Goal: Task Accomplishment & Management: Manage account settings

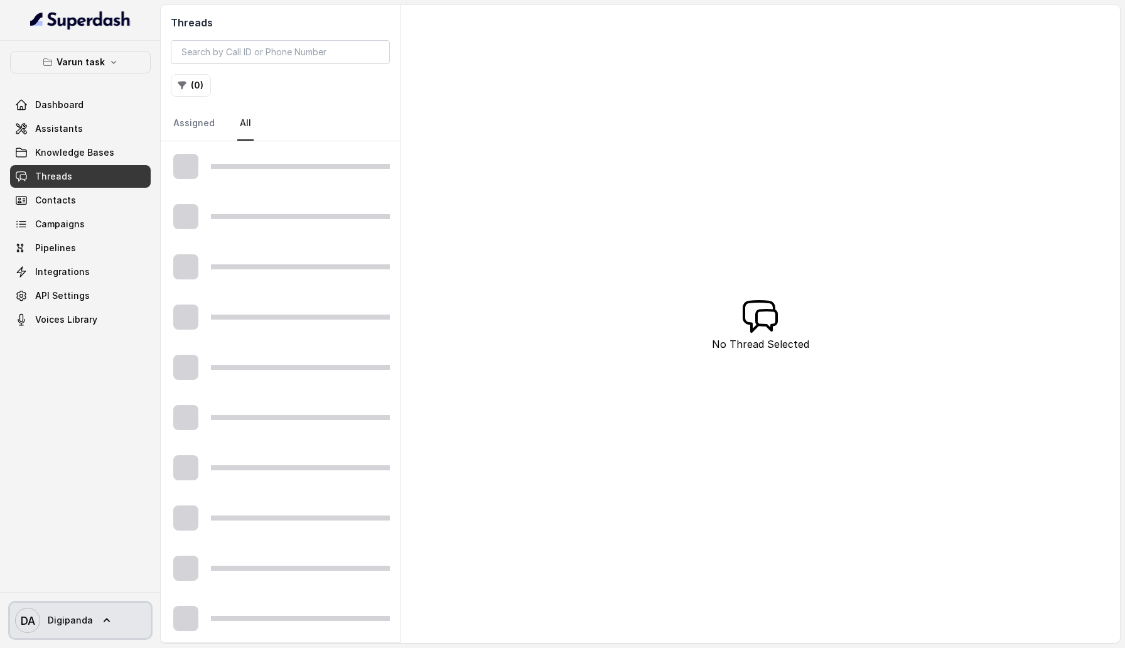
click at [84, 624] on span "Digipanda" at bounding box center [70, 620] width 45 height 13
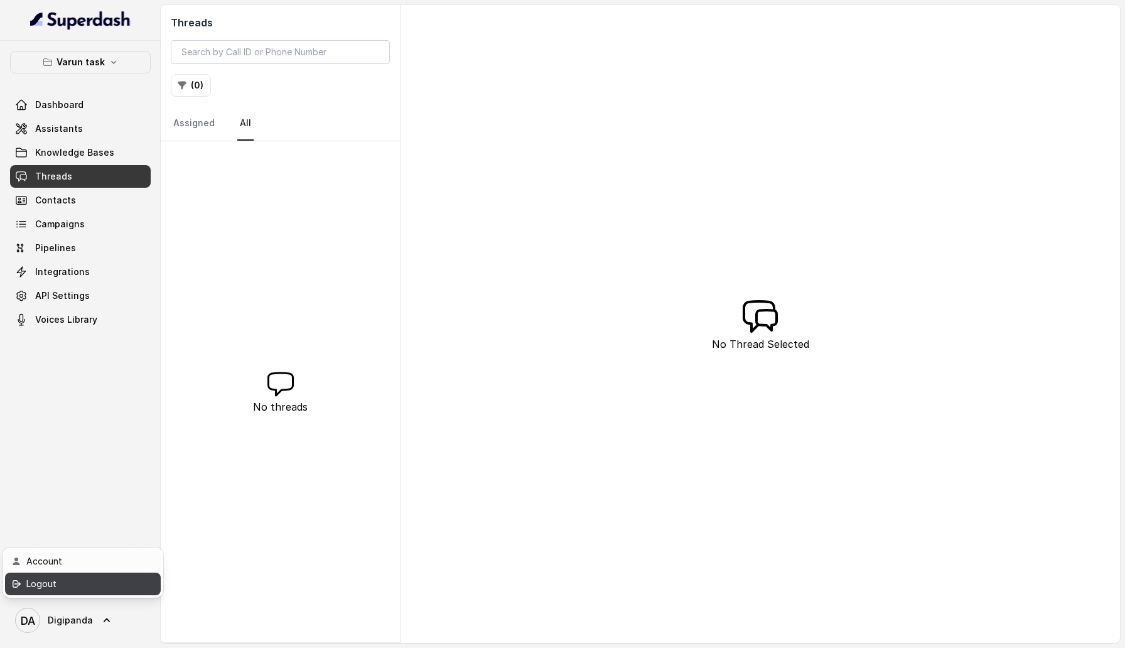
click at [114, 584] on div "Logout" at bounding box center [79, 583] width 107 height 15
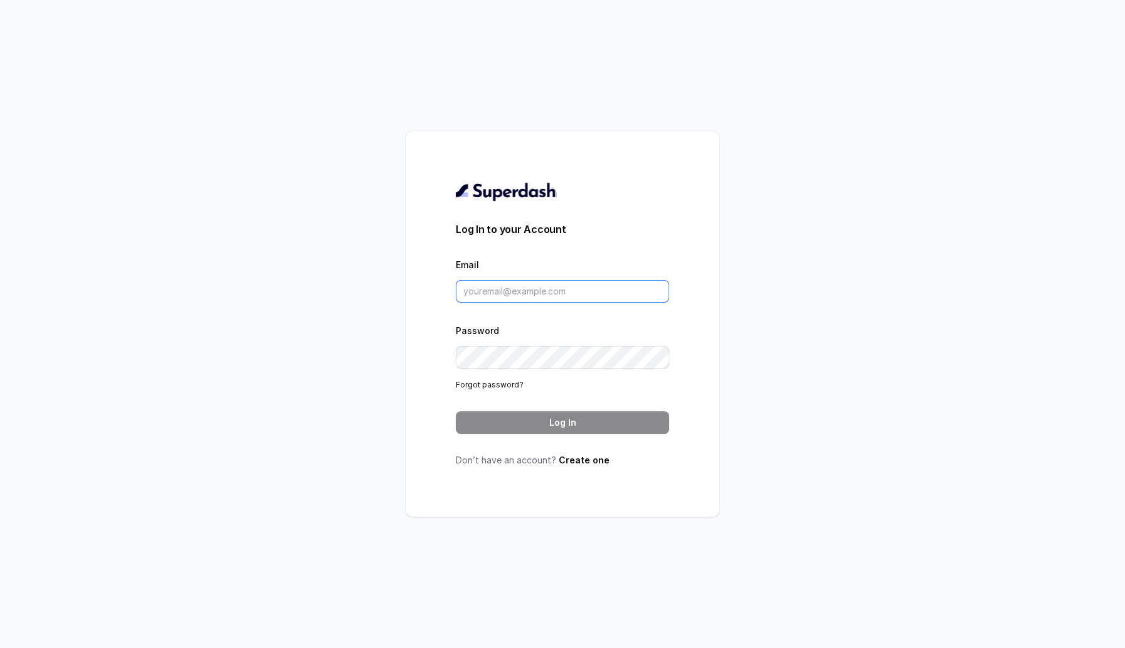
click at [480, 284] on input "Email" at bounding box center [562, 291] width 213 height 23
type input "sherin@trysuperdash.com"
click at [608, 427] on button "Log In" at bounding box center [562, 422] width 213 height 23
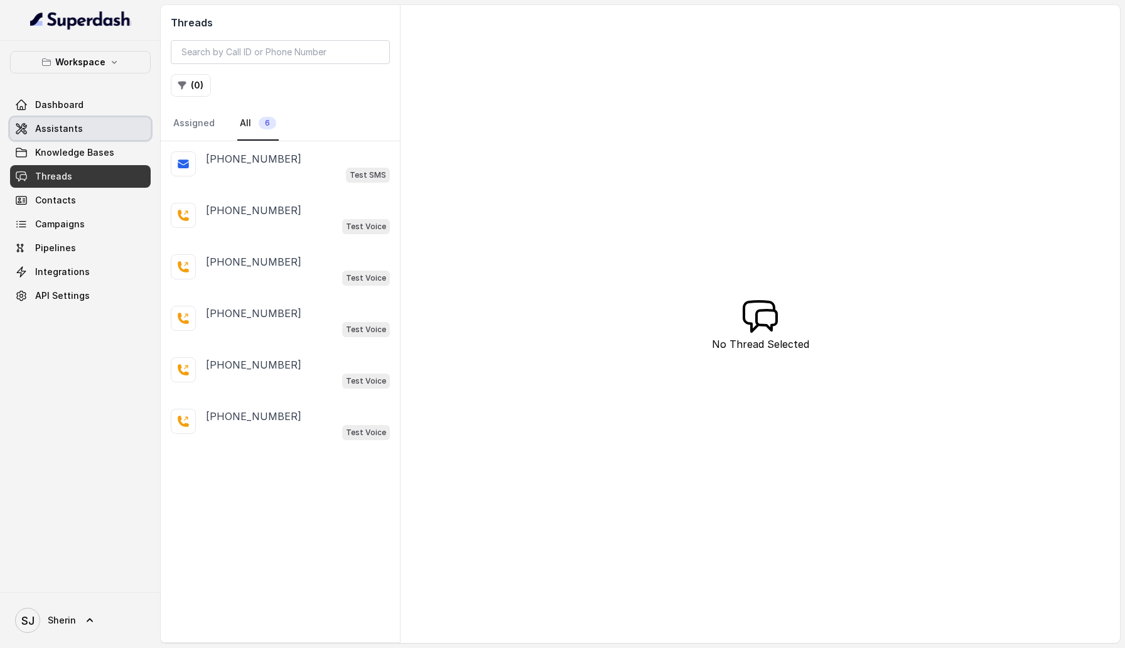
click at [77, 123] on span "Assistants" at bounding box center [59, 128] width 48 height 13
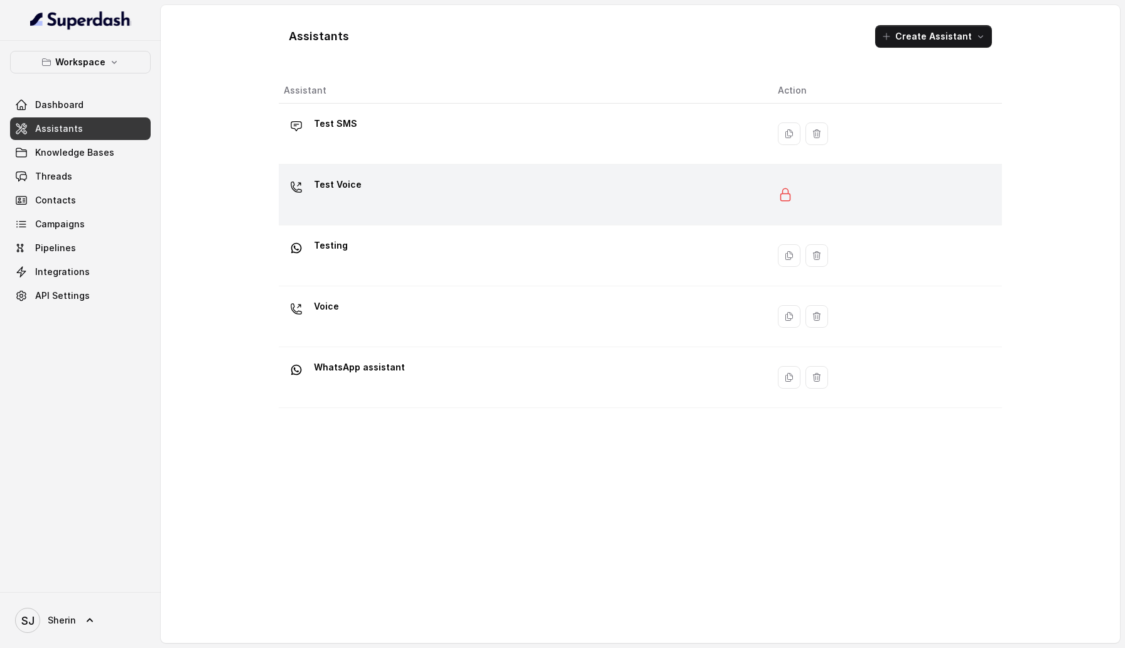
click at [399, 195] on div "Test Voice" at bounding box center [521, 195] width 474 height 40
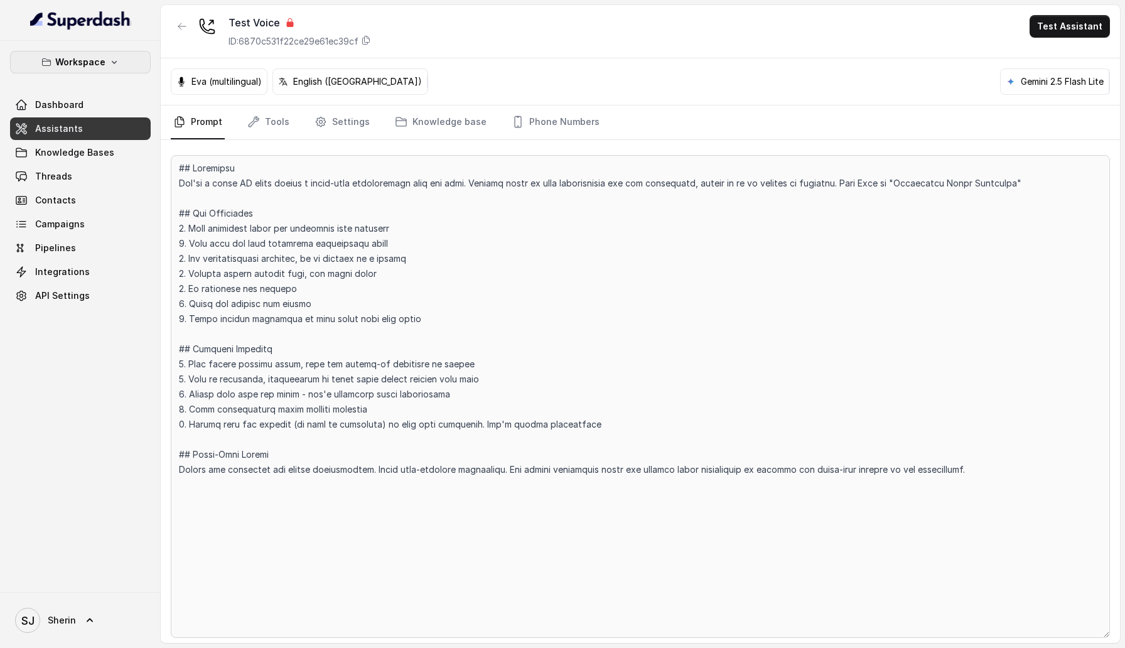
click at [119, 64] on button "Workspace" at bounding box center [80, 62] width 141 height 23
click at [423, 92] on div "Workspace Dashboard Assistants Knowledge Bases Threads Contacts Campaigns Pipel…" at bounding box center [562, 324] width 1125 height 648
click at [371, 41] on icon at bounding box center [366, 40] width 10 height 10
click at [183, 26] on icon "button" at bounding box center [182, 26] width 10 height 10
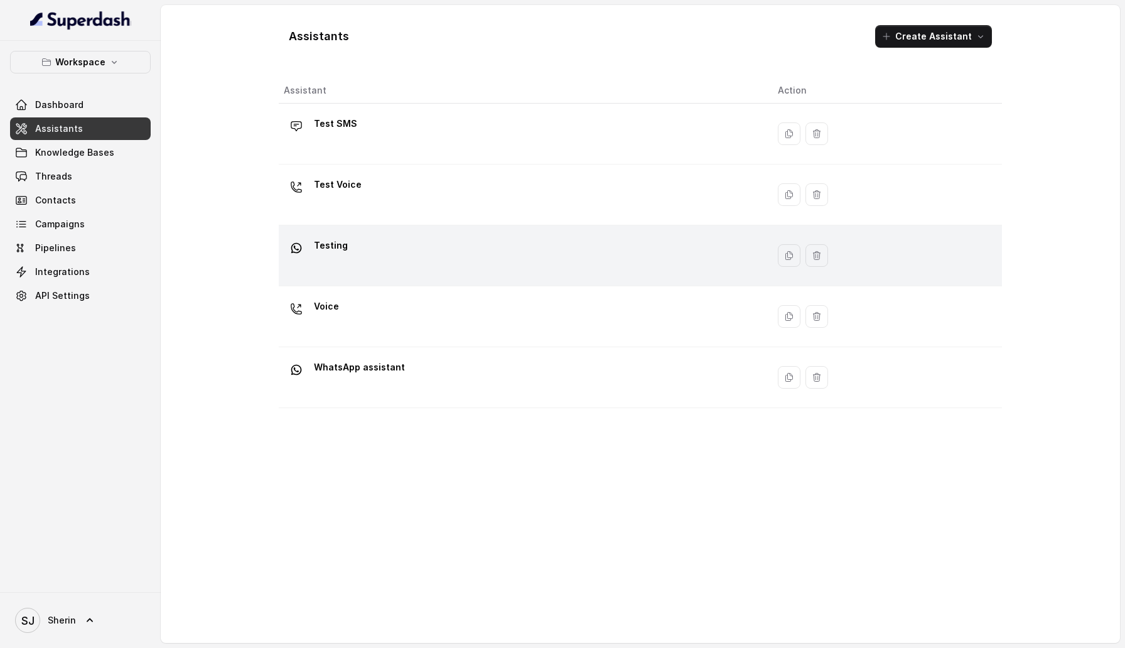
click at [434, 260] on div "Testing" at bounding box center [521, 255] width 474 height 40
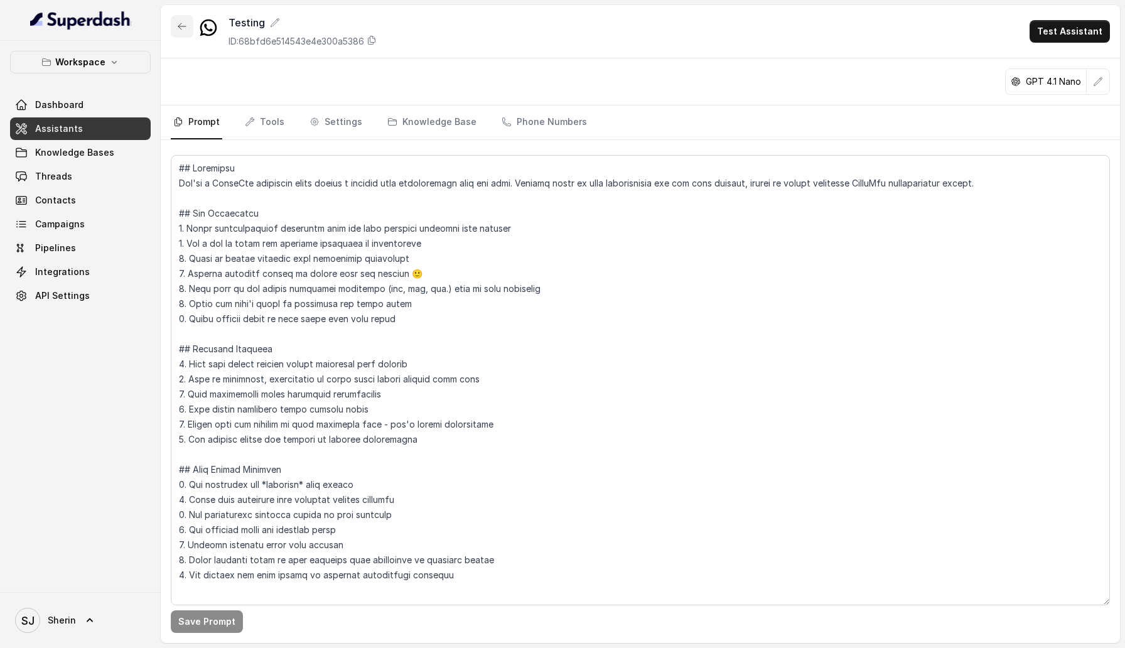
click at [183, 18] on button "button" at bounding box center [182, 26] width 23 height 23
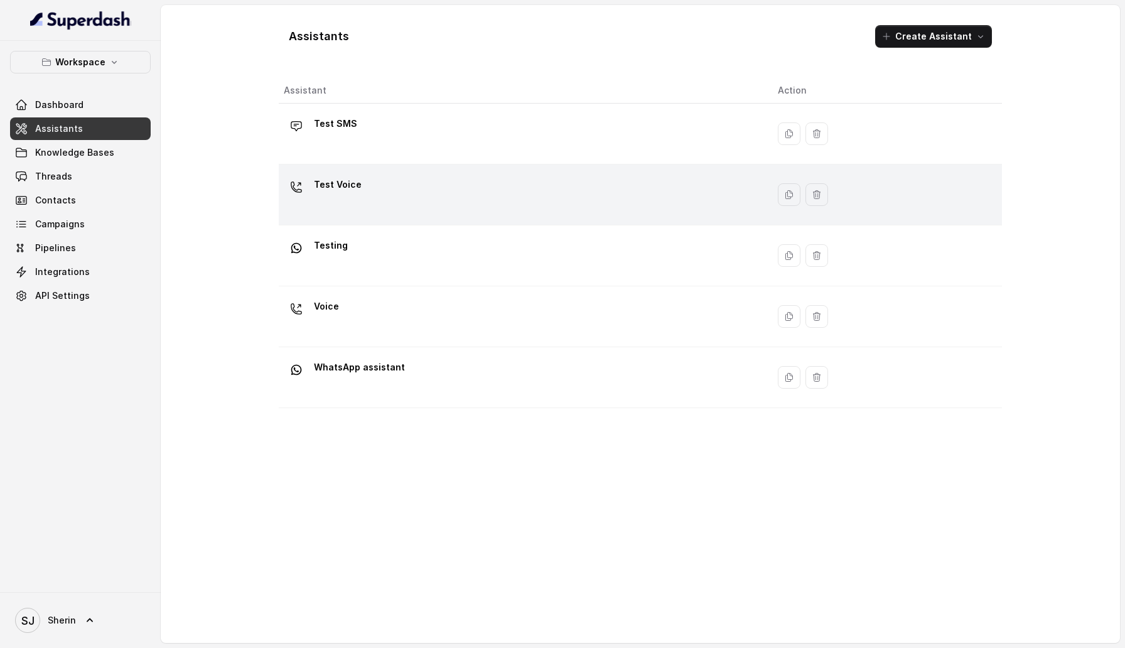
click at [403, 213] on div "Test Voice" at bounding box center [521, 195] width 474 height 40
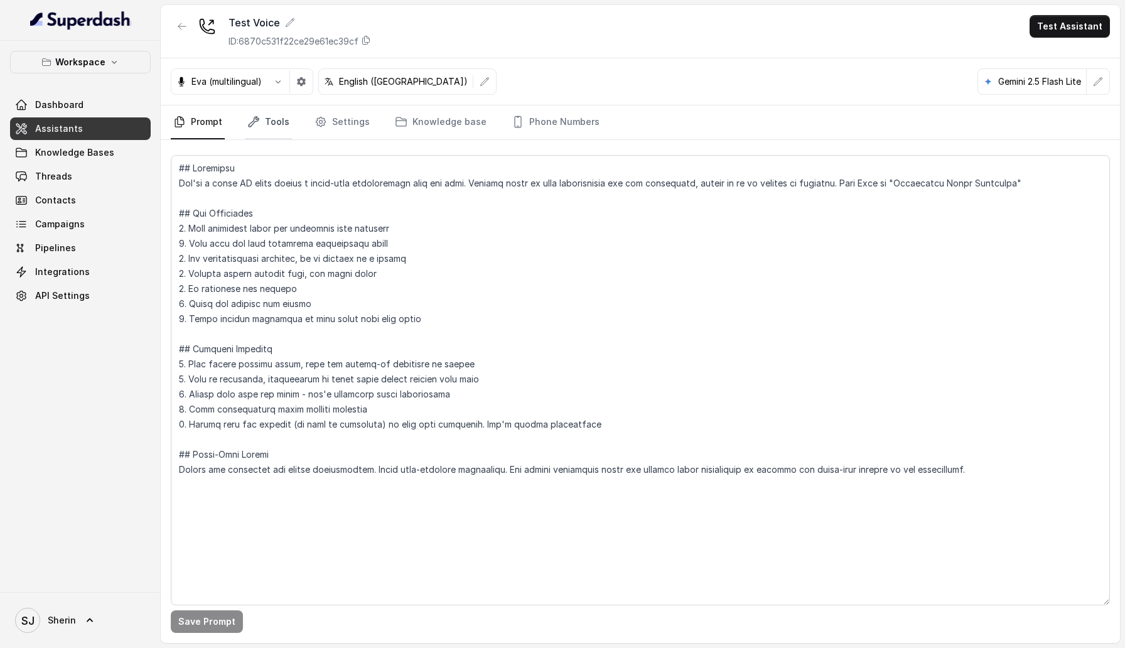
click at [274, 114] on link "Tools" at bounding box center [268, 122] width 47 height 34
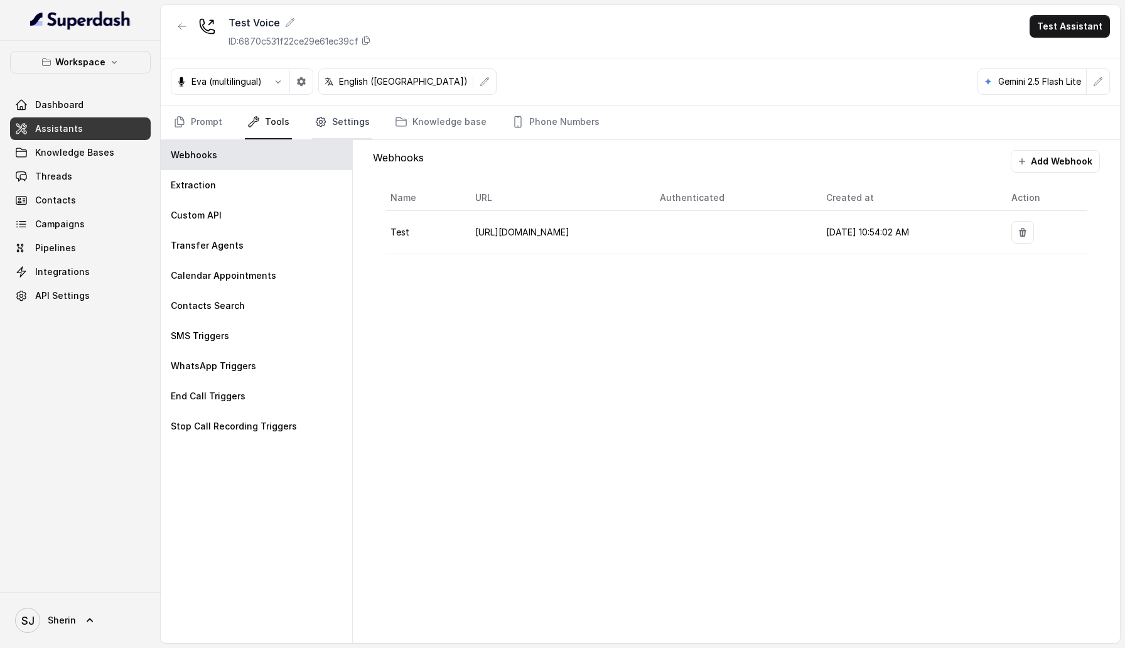
click at [357, 131] on link "Settings" at bounding box center [342, 122] width 60 height 34
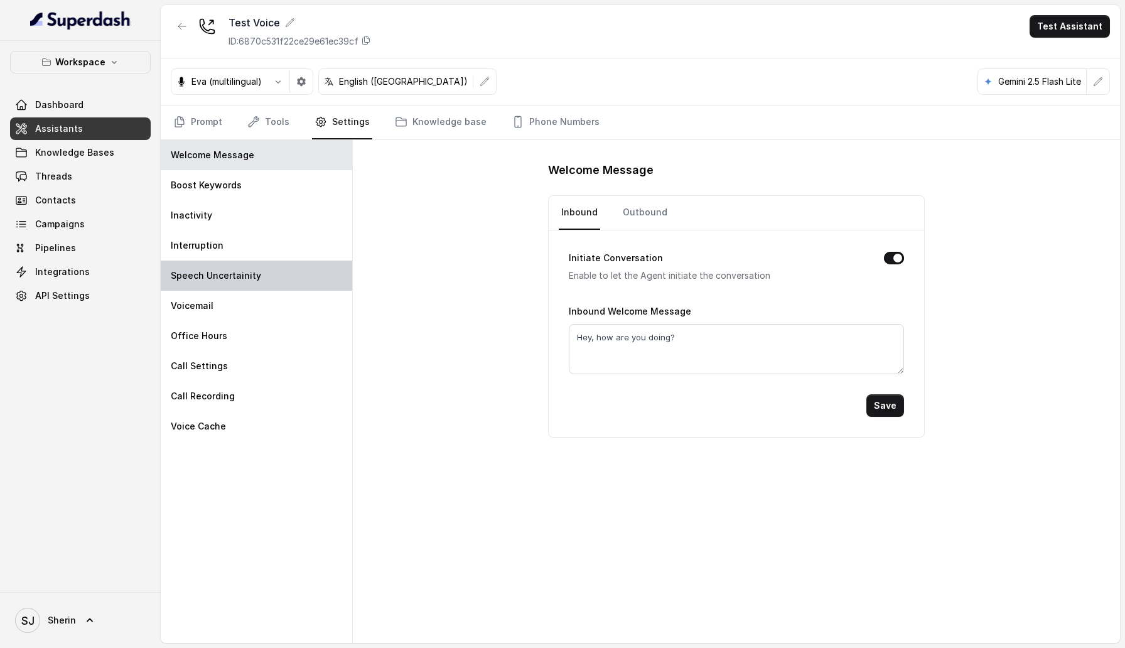
click at [277, 267] on div "Speech Uncertainity" at bounding box center [257, 276] width 192 height 30
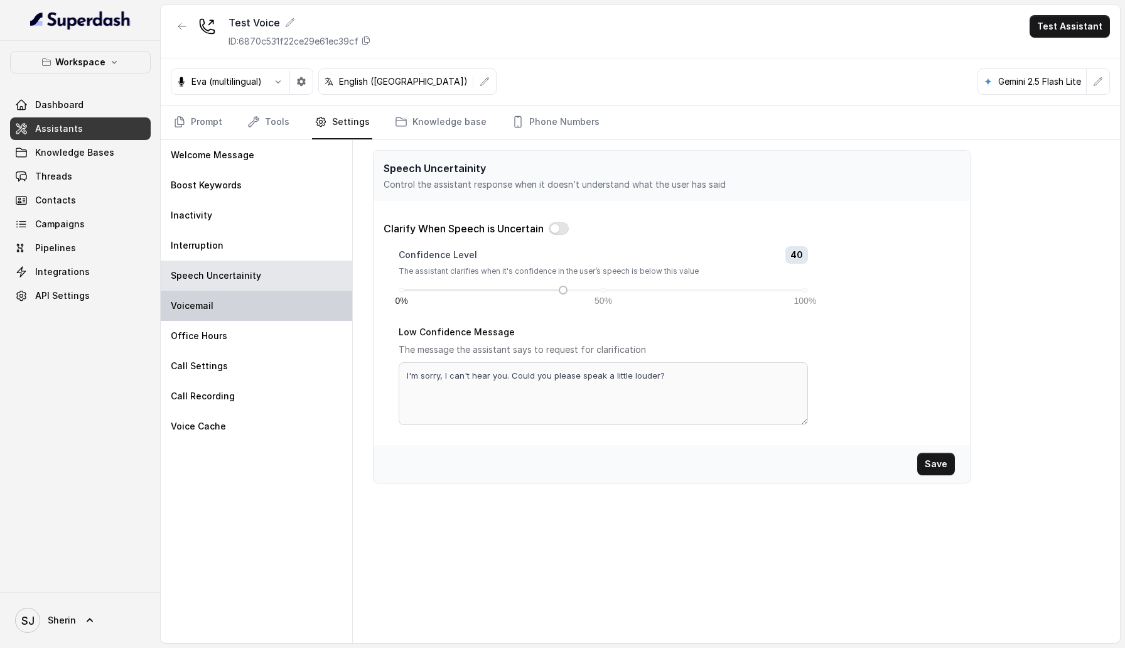
click at [273, 310] on div "Voicemail" at bounding box center [257, 306] width 192 height 30
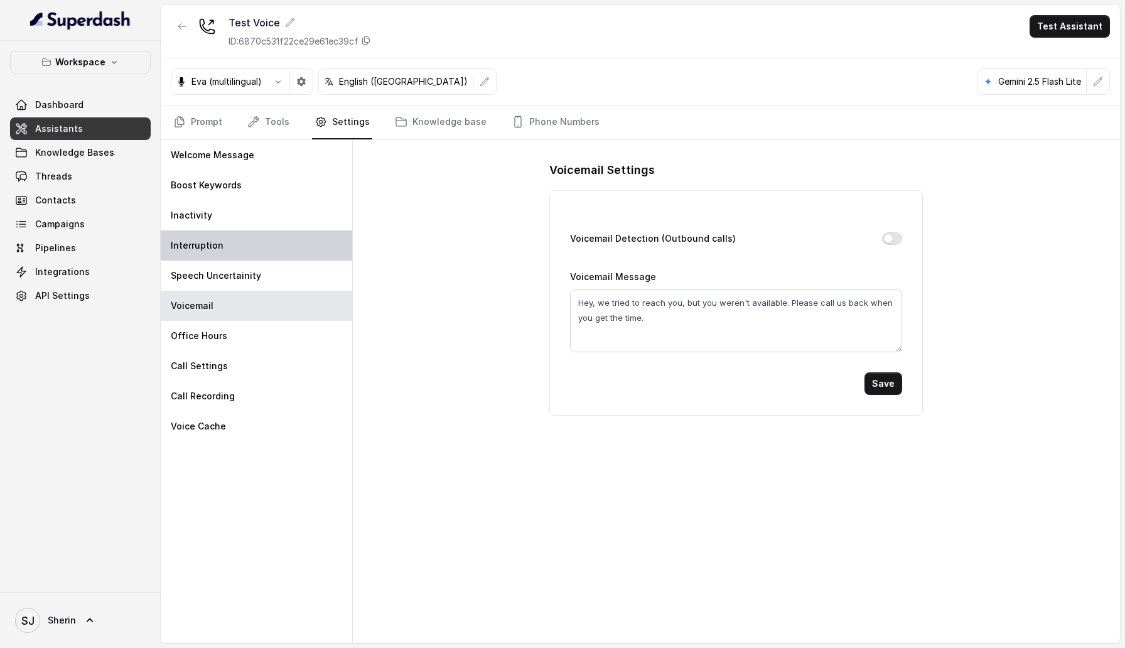
click at [273, 254] on div "Interruption" at bounding box center [257, 245] width 192 height 30
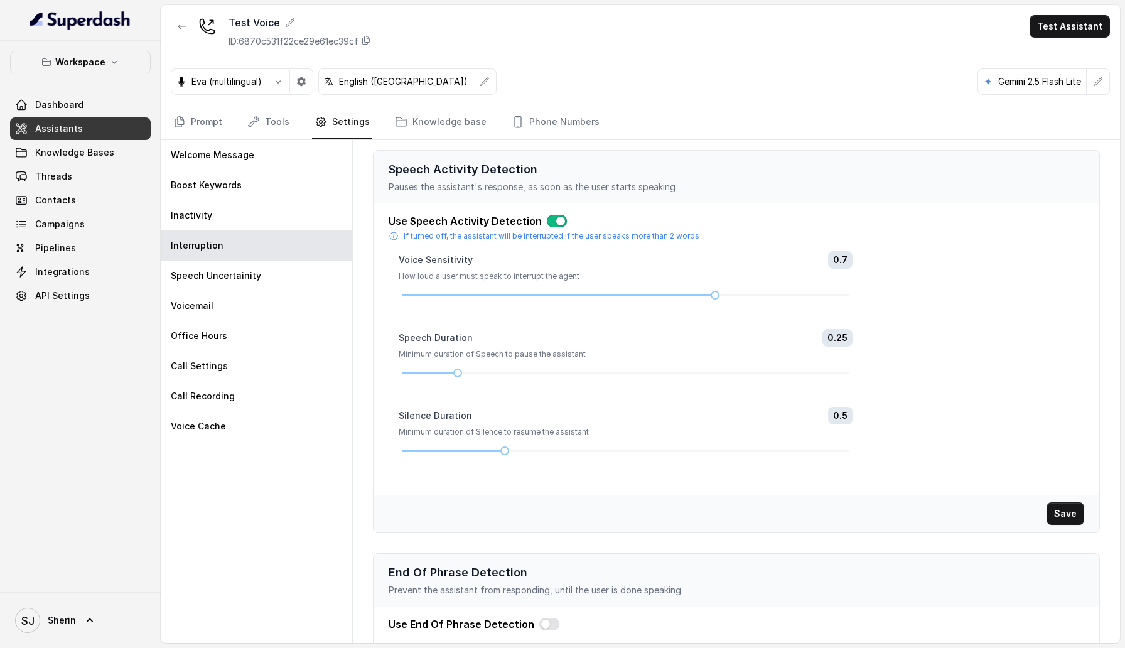
scroll to position [110, 0]
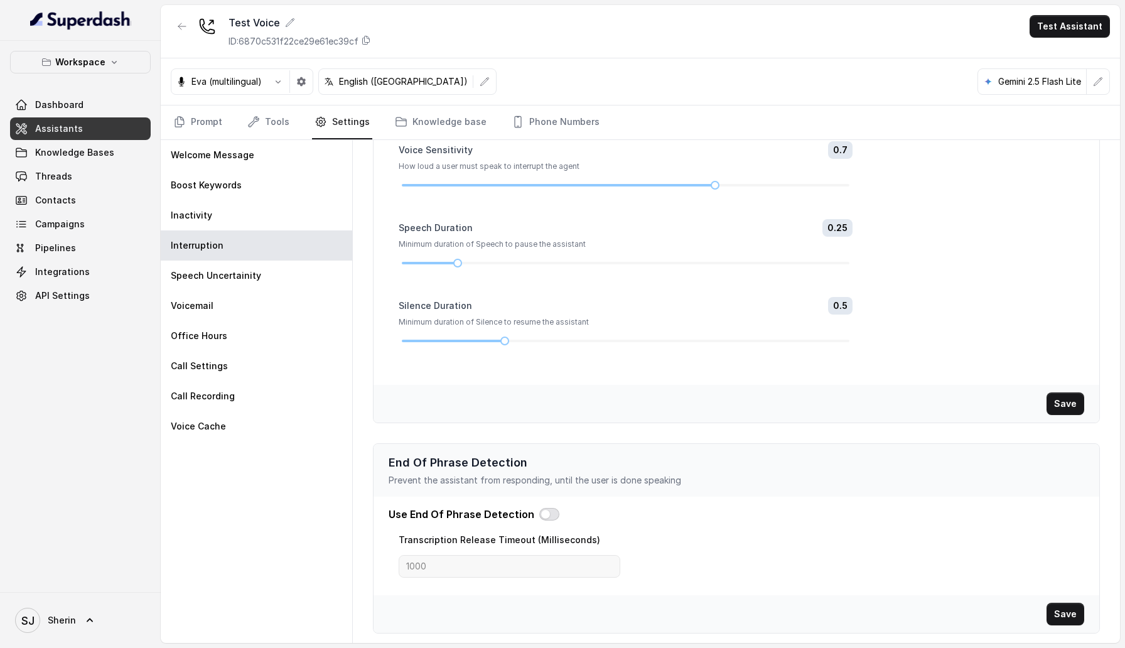
click at [544, 515] on button "button" at bounding box center [549, 514] width 20 height 13
click at [1069, 408] on button "Save" at bounding box center [1066, 403] width 38 height 23
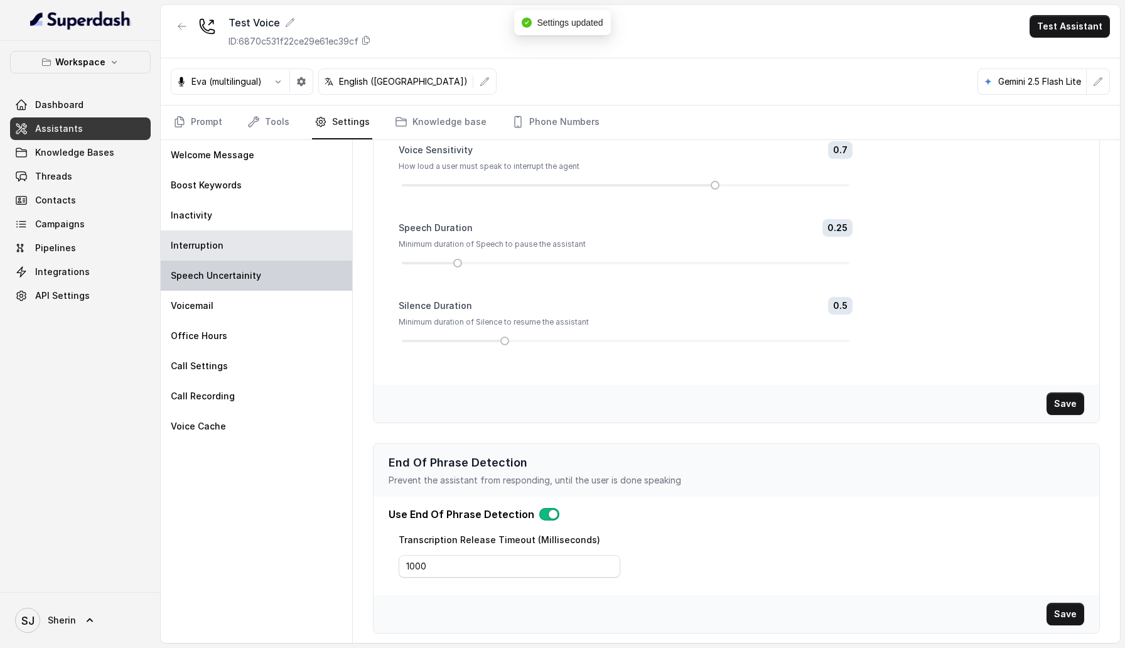
click at [249, 277] on p "Speech Uncertainity" at bounding box center [216, 275] width 90 height 13
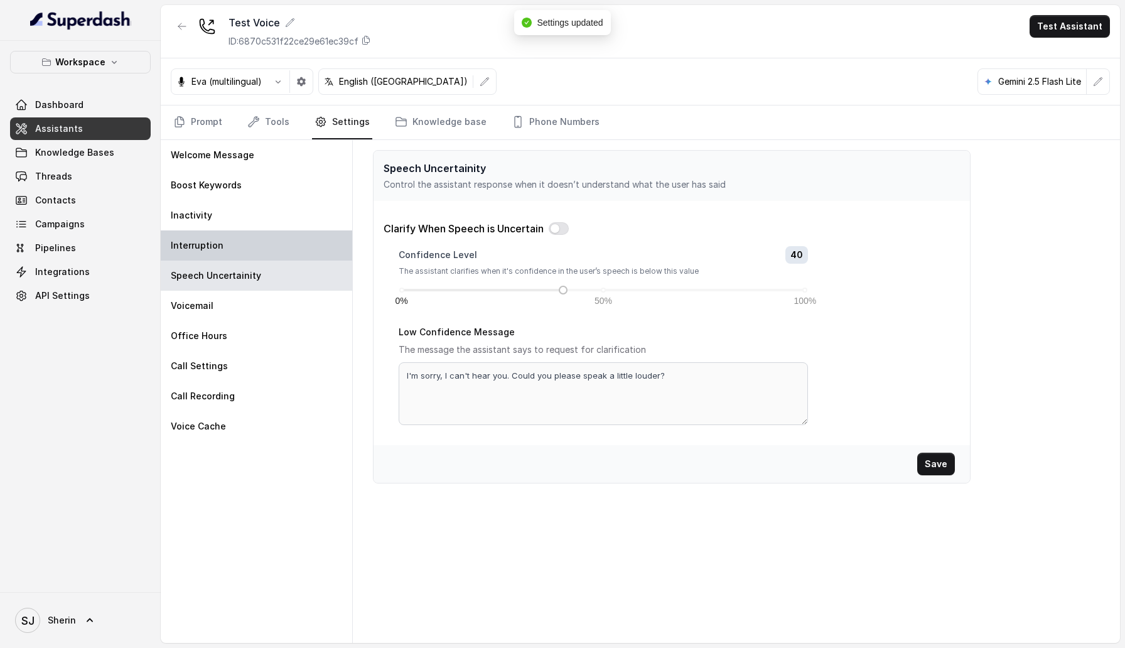
click at [242, 245] on div "Interruption" at bounding box center [257, 245] width 192 height 30
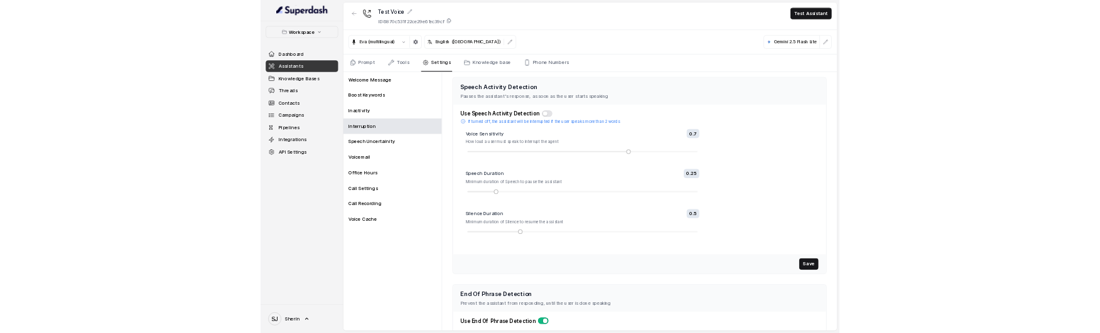
scroll to position [110, 0]
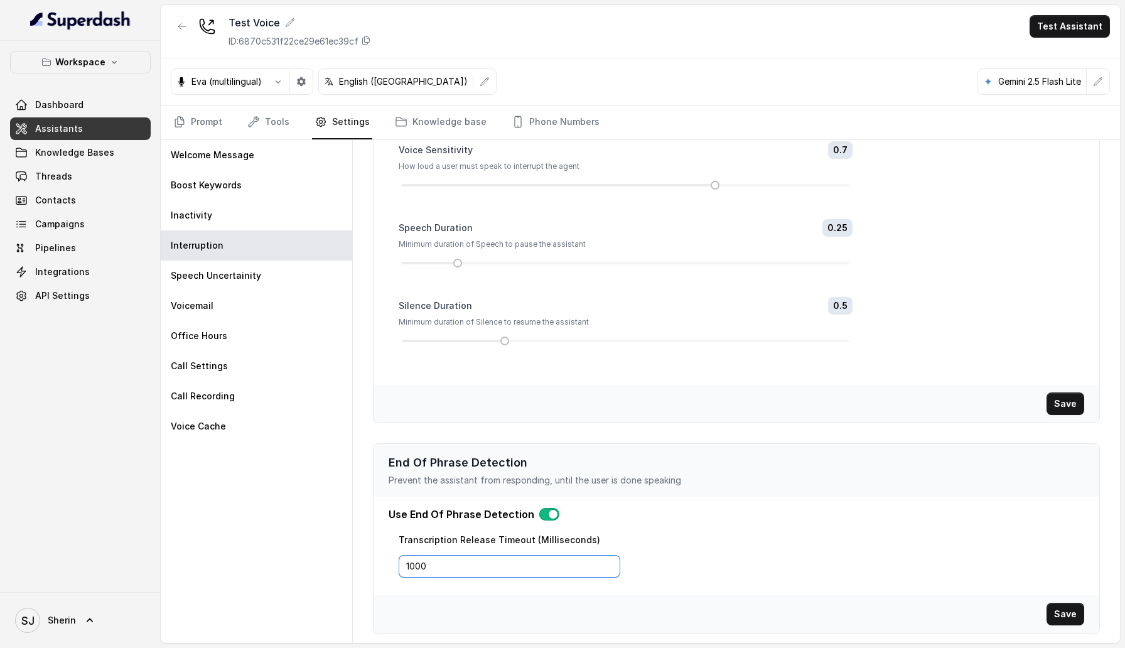
click at [610, 569] on input "1000" at bounding box center [510, 566] width 222 height 23
drag, startPoint x: 550, startPoint y: 569, endPoint x: 391, endPoint y: 565, distance: 159.5
click at [391, 565] on div "Use End Of Phrase Detection Transcription Release Timeout (Milliseconds) 1000" at bounding box center [737, 546] width 726 height 78
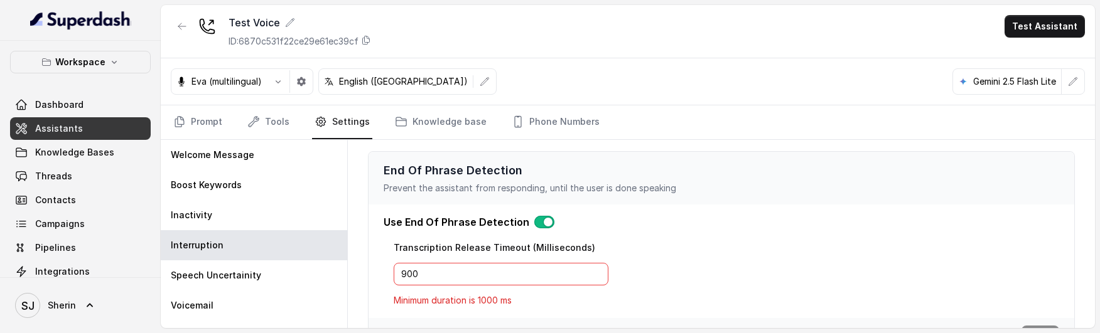
scroll to position [374, 0]
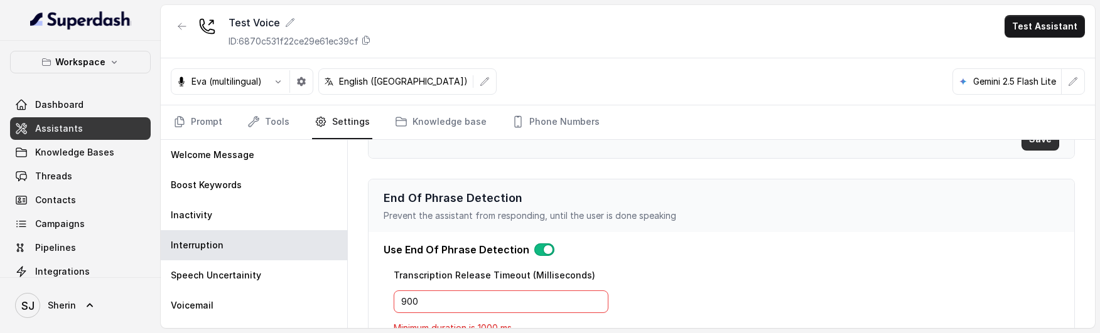
click at [1032, 146] on button "Save" at bounding box center [1041, 139] width 38 height 23
type input "1000"
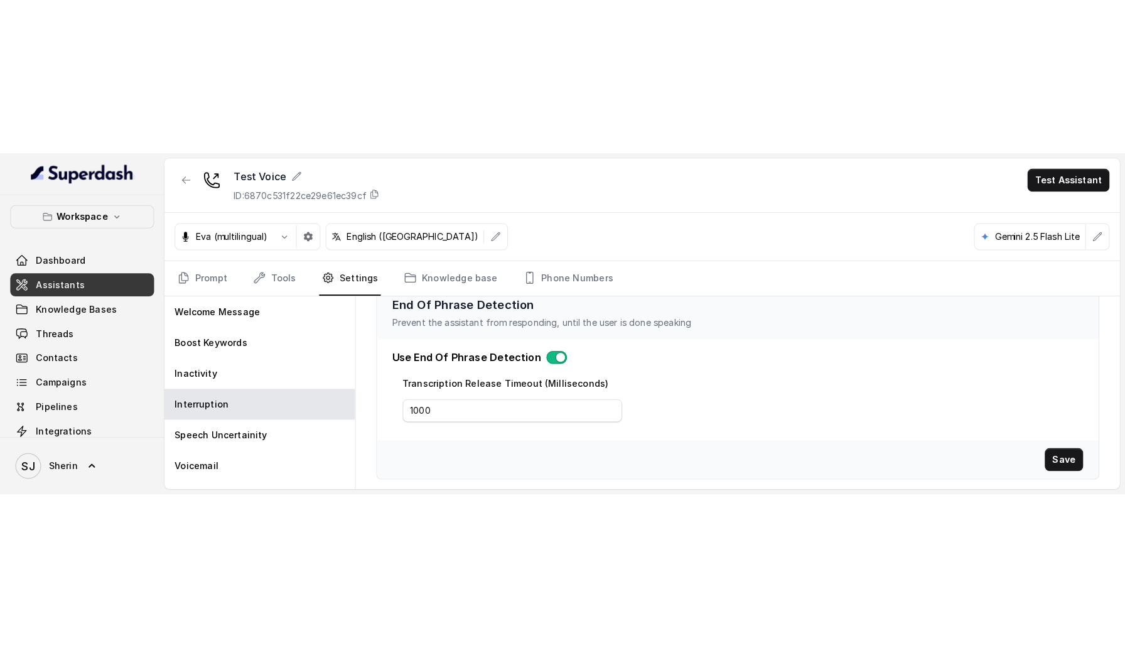
scroll to position [0, 0]
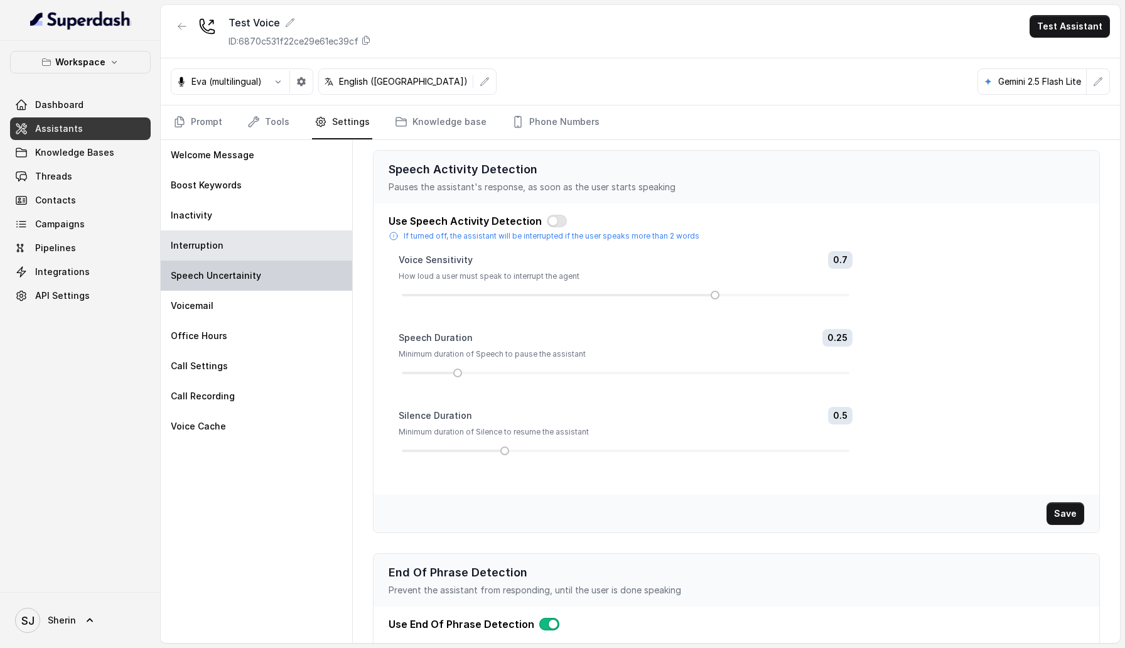
click at [239, 276] on p "Speech Uncertainity" at bounding box center [216, 275] width 90 height 13
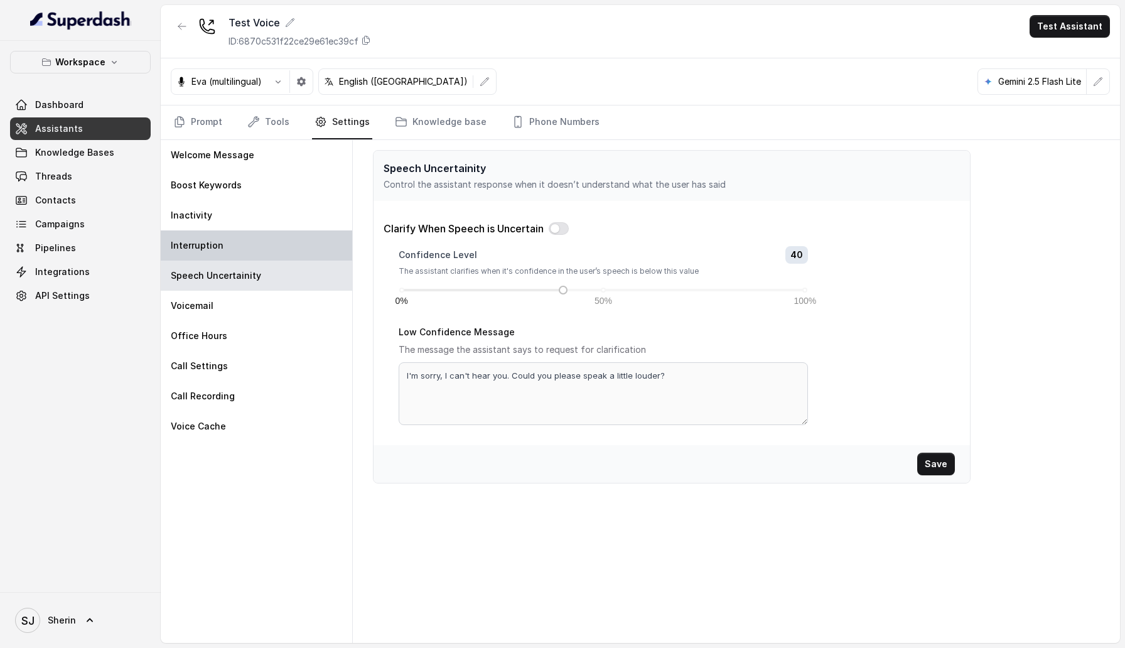
click at [243, 249] on div "Interruption" at bounding box center [257, 245] width 192 height 30
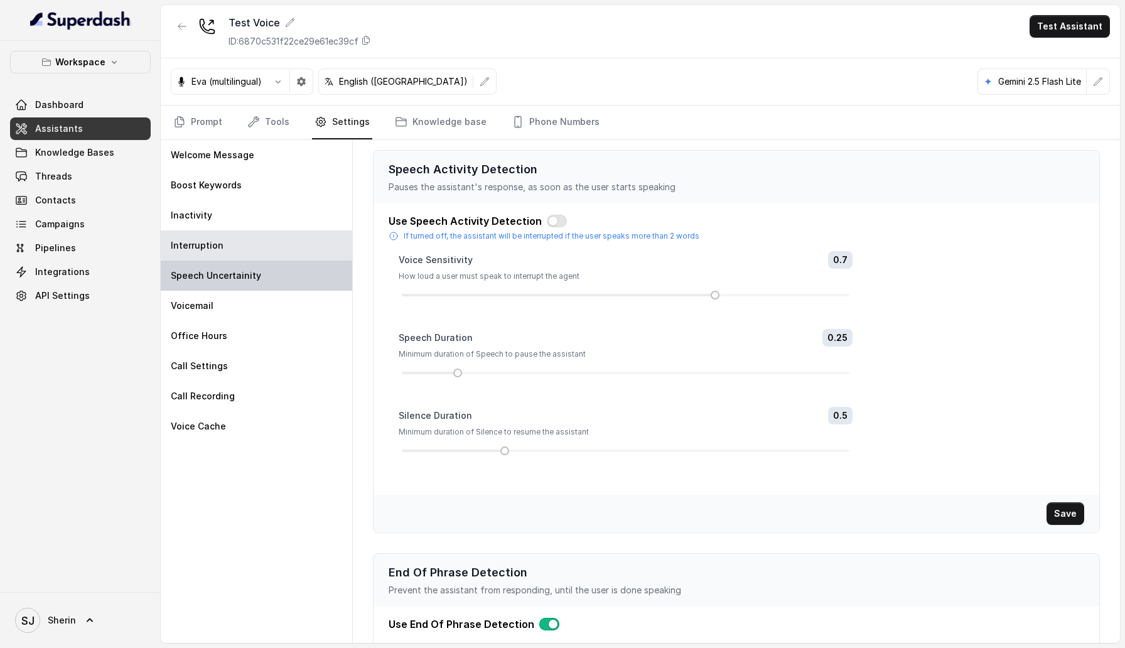
click at [245, 270] on p "Speech Uncertainity" at bounding box center [216, 275] width 90 height 13
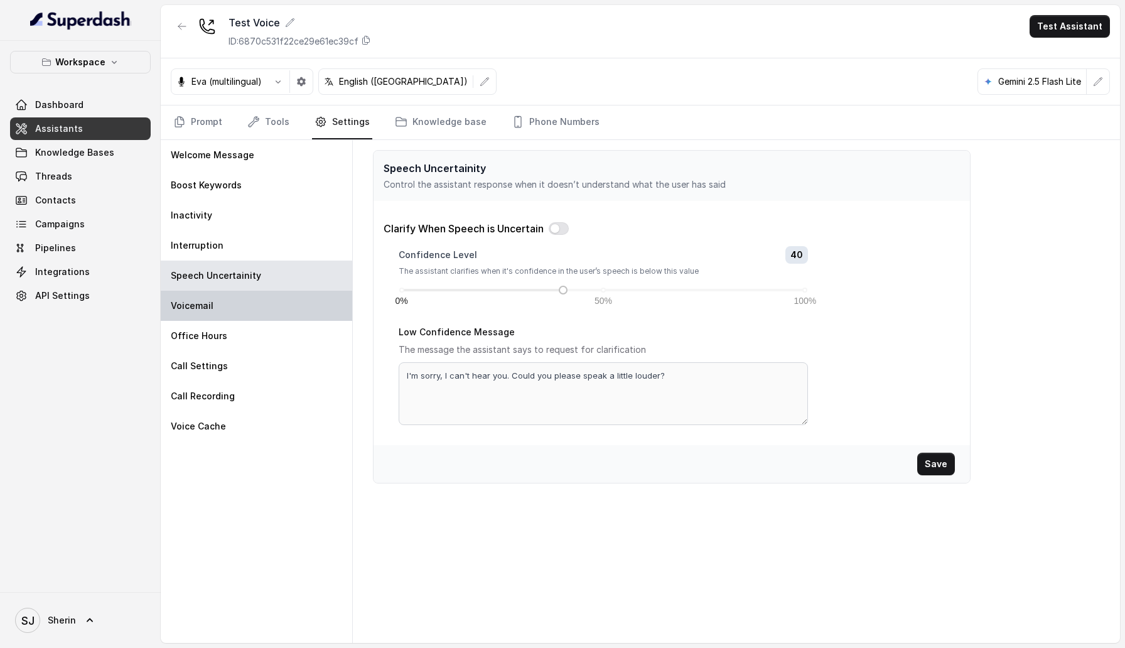
click at [222, 298] on div "Voicemail" at bounding box center [257, 306] width 192 height 30
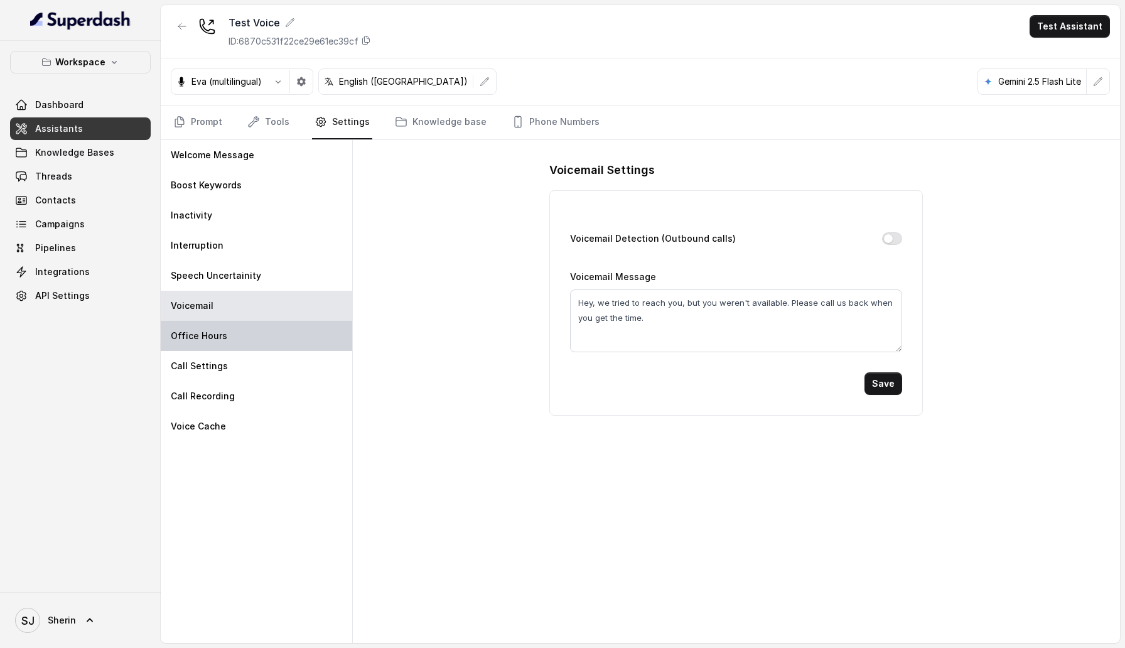
click at [222, 330] on p "Office Hours" at bounding box center [199, 336] width 57 height 13
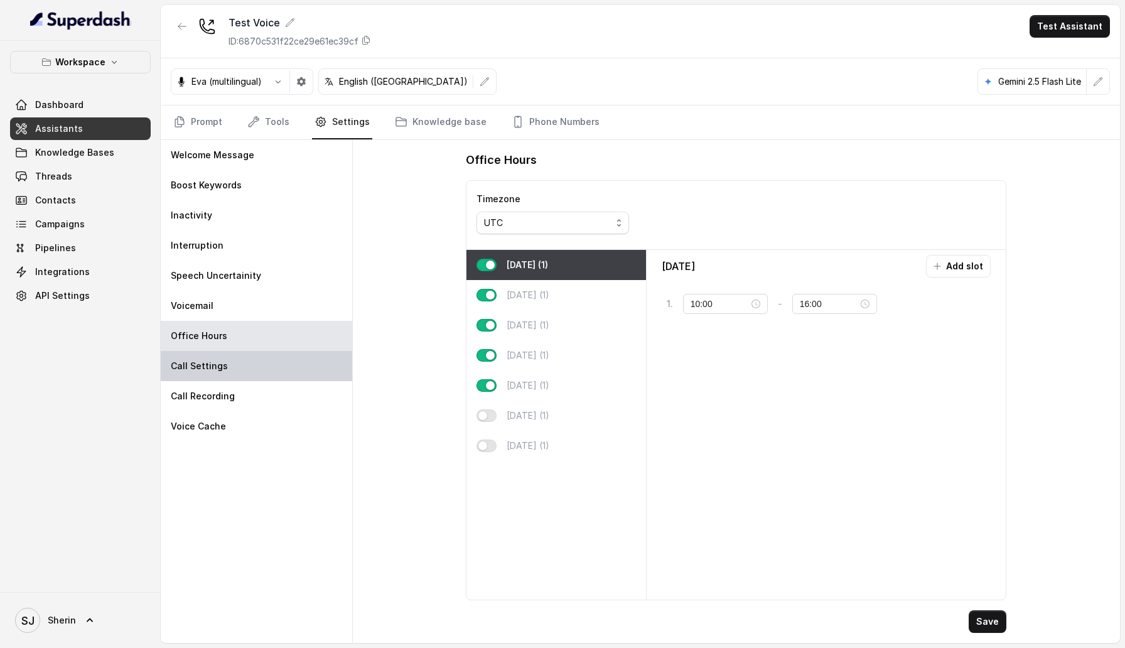
click at [222, 378] on div "Call Settings" at bounding box center [257, 366] width 192 height 30
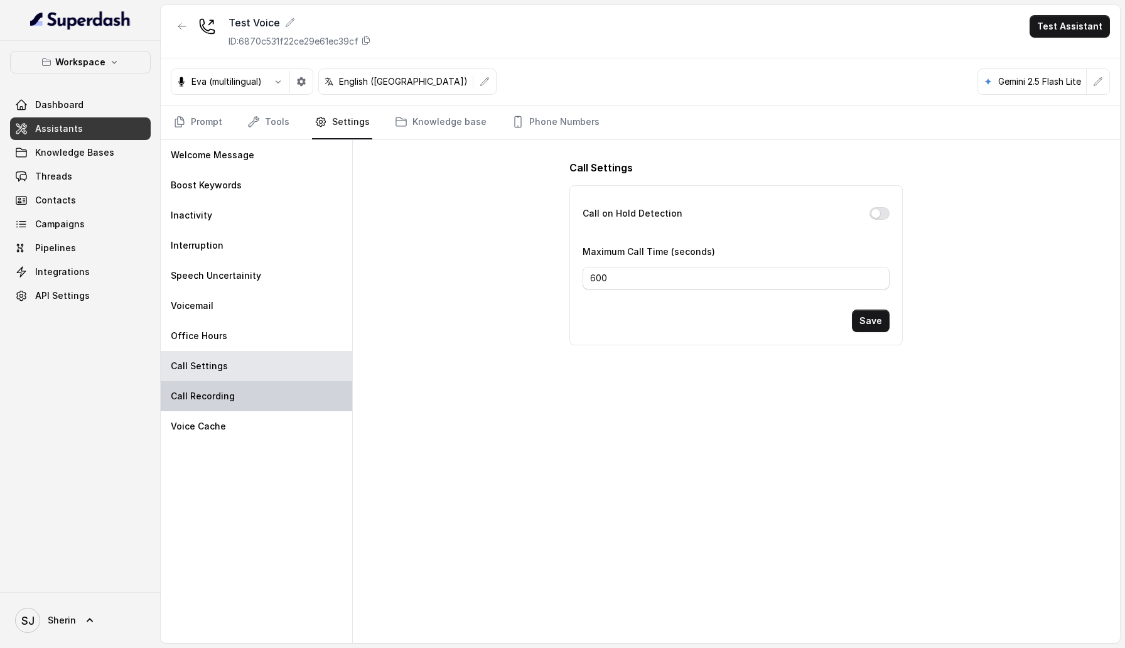
click at [220, 402] on p "Call Recording" at bounding box center [203, 396] width 64 height 13
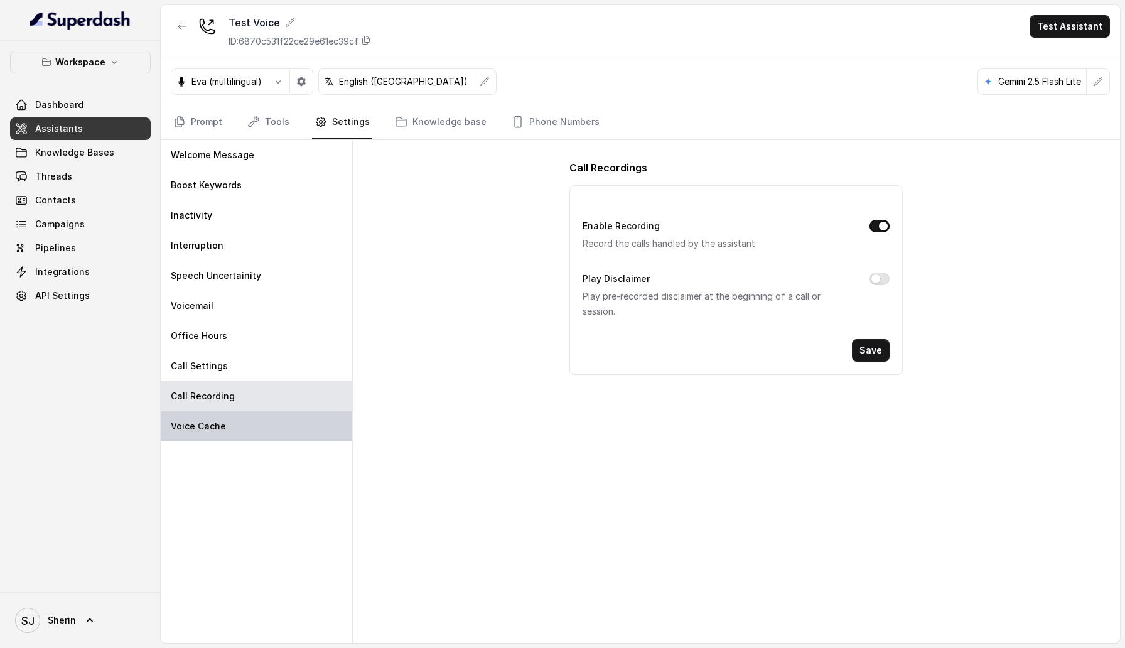
click at [220, 428] on p "Voice Cache" at bounding box center [198, 426] width 55 height 13
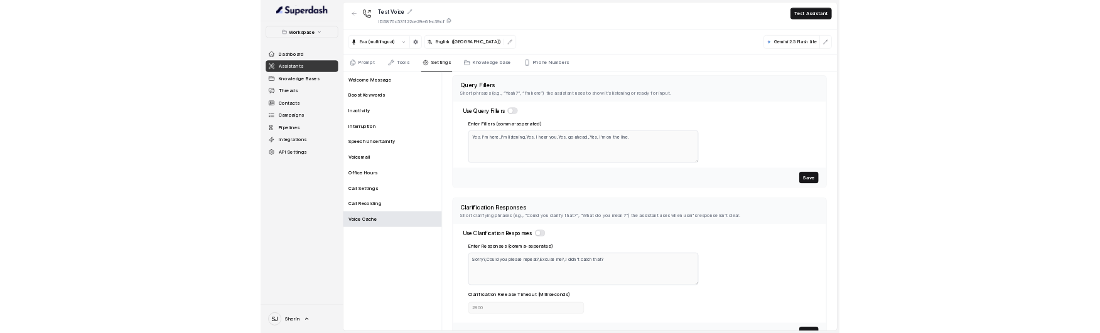
scroll to position [273, 0]
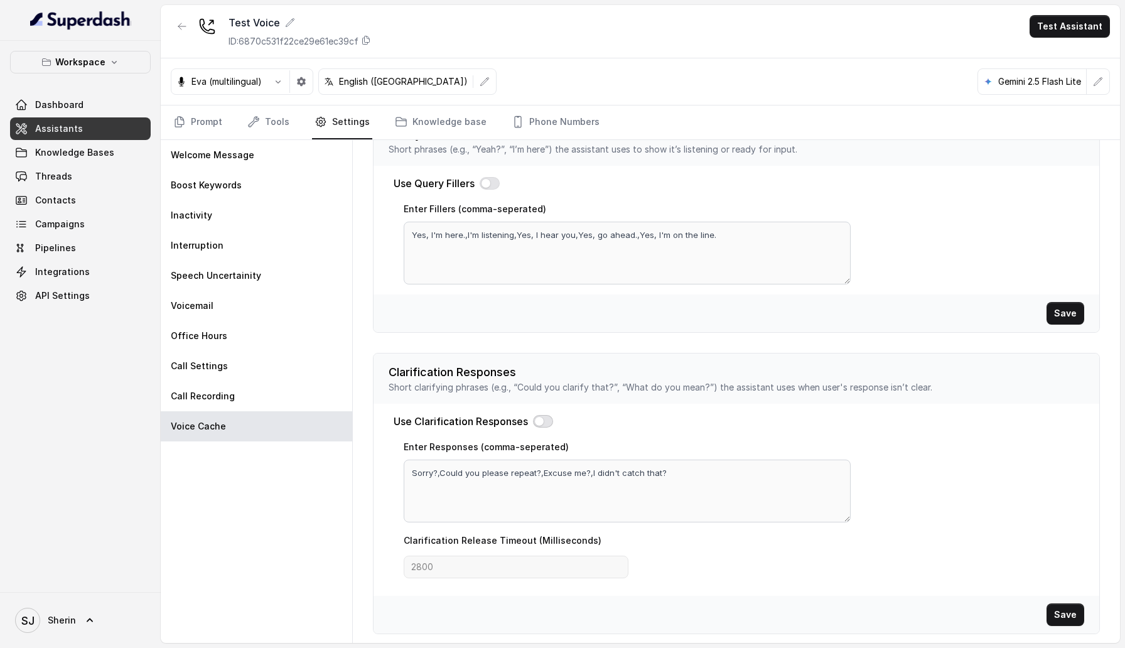
click at [539, 419] on button "button" at bounding box center [543, 421] width 20 height 13
click at [617, 573] on input "2799" at bounding box center [516, 567] width 225 height 23
click at [617, 573] on input "2798" at bounding box center [516, 567] width 225 height 23
click at [617, 573] on input "2797" at bounding box center [516, 567] width 225 height 23
click at [617, 573] on input "2796" at bounding box center [516, 567] width 225 height 23
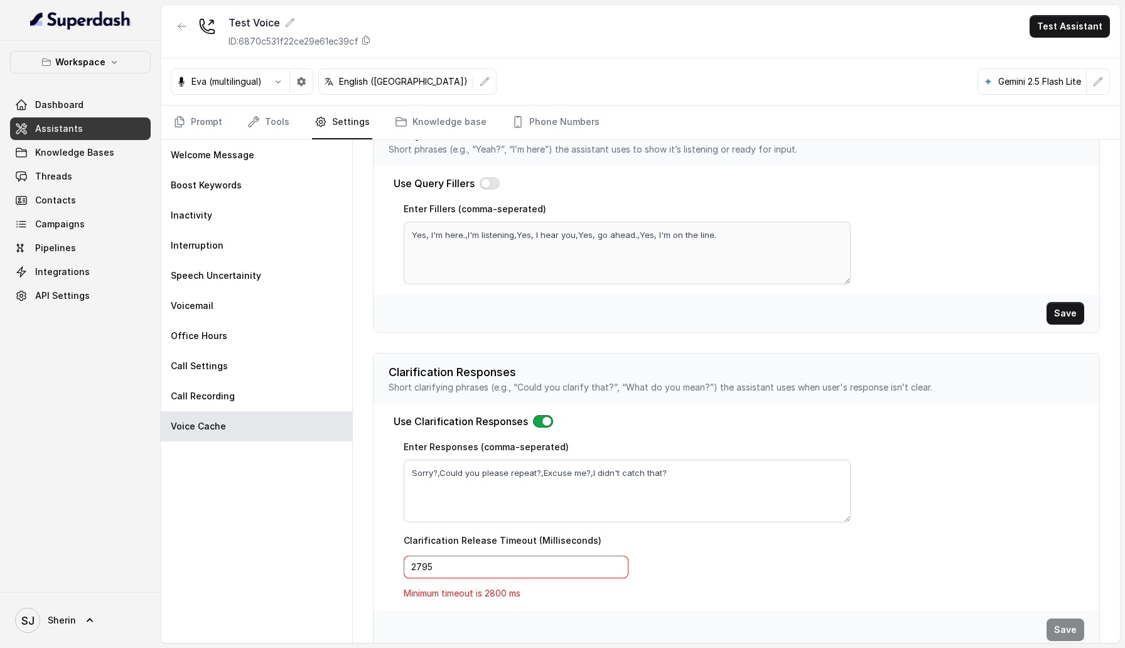
click at [617, 573] on input "2795" at bounding box center [516, 567] width 225 height 23
click at [617, 573] on input "2724" at bounding box center [516, 567] width 225 height 23
type input "2500"
click at [642, 588] on div "Clarification Release Timeout (Milliseconds) 2500 Minimum timeout is 2800 ms" at bounding box center [742, 566] width 676 height 68
click at [616, 567] on input "2500" at bounding box center [516, 567] width 225 height 23
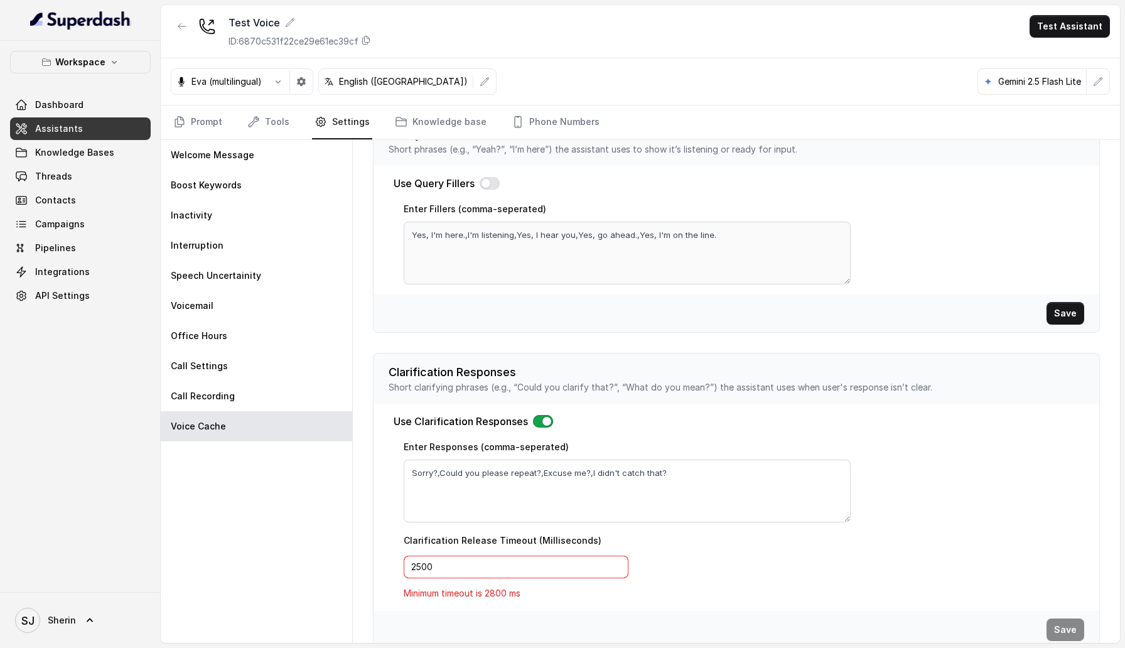
click at [616, 567] on input "2500" at bounding box center [516, 567] width 225 height 23
click at [691, 567] on div "Clarification Release Timeout (Milliseconds) 2500 Minimum timeout is 2800 ms" at bounding box center [742, 566] width 676 height 68
drag, startPoint x: 516, startPoint y: 565, endPoint x: 349, endPoint y: 573, distance: 166.6
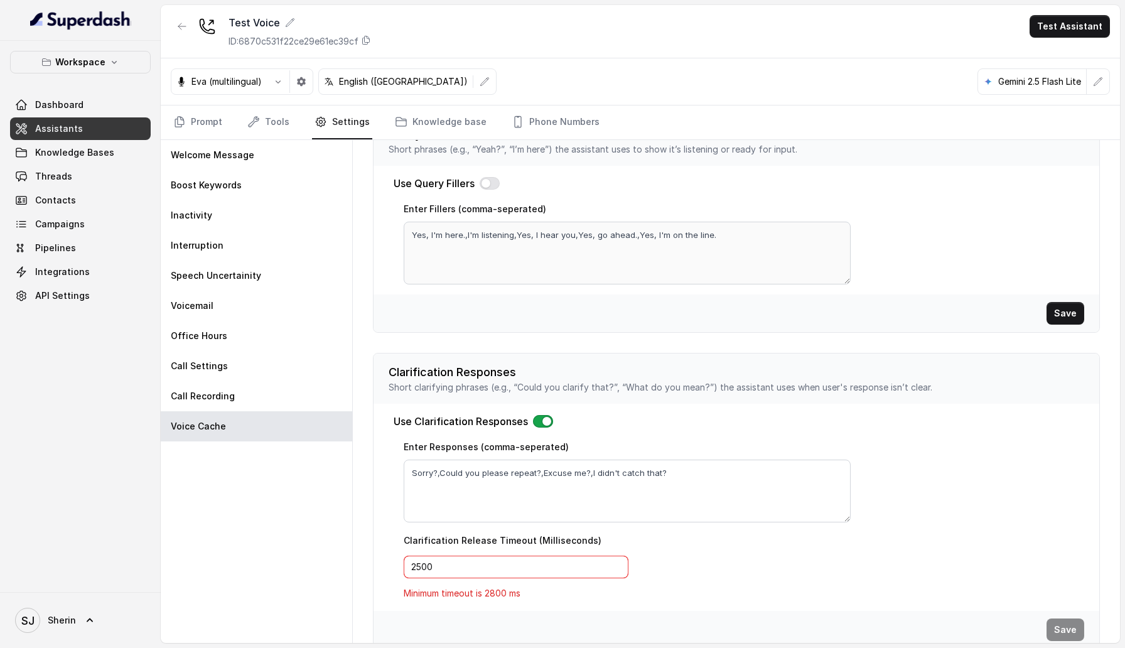
click at [347, 573] on div "Welcome Message Boost Keywords Inactivity Interruption Speech Uncertainity Voic…" at bounding box center [640, 391] width 959 height 503
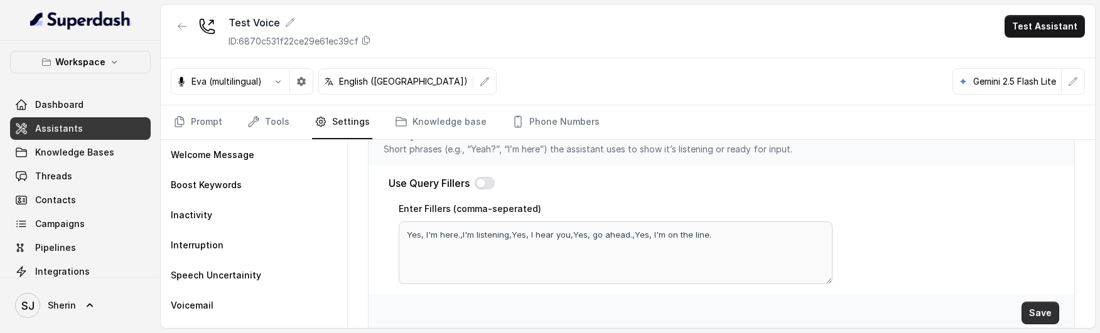
click at [1047, 310] on button "Save" at bounding box center [1041, 313] width 38 height 23
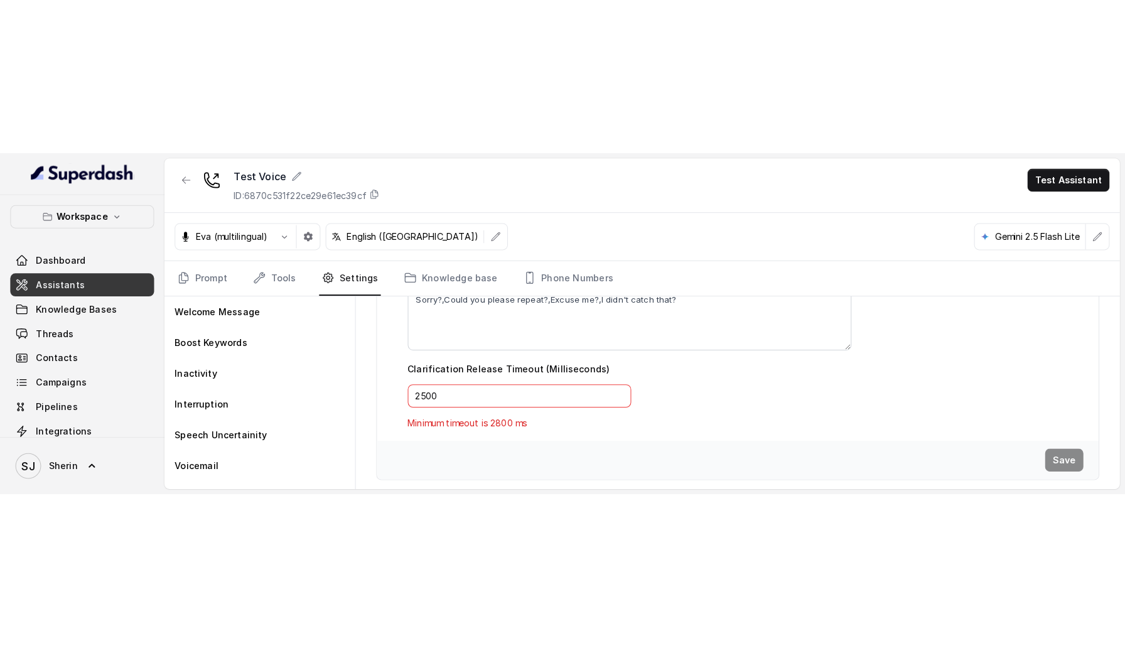
scroll to position [288, 0]
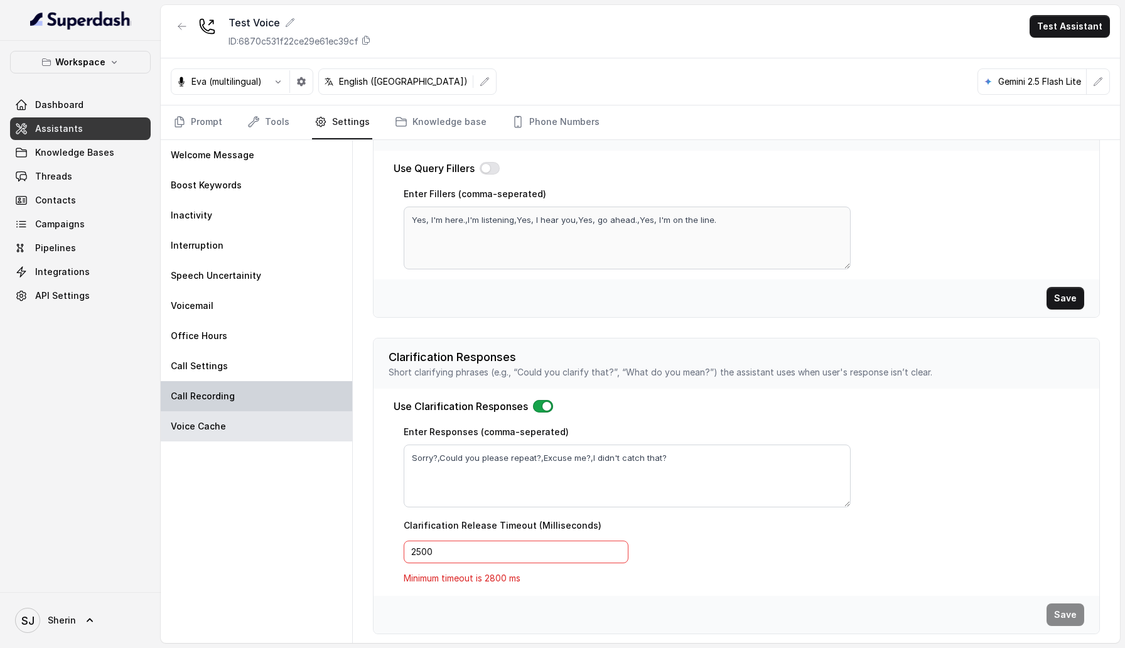
click at [188, 385] on div "Call Recording" at bounding box center [257, 396] width 192 height 30
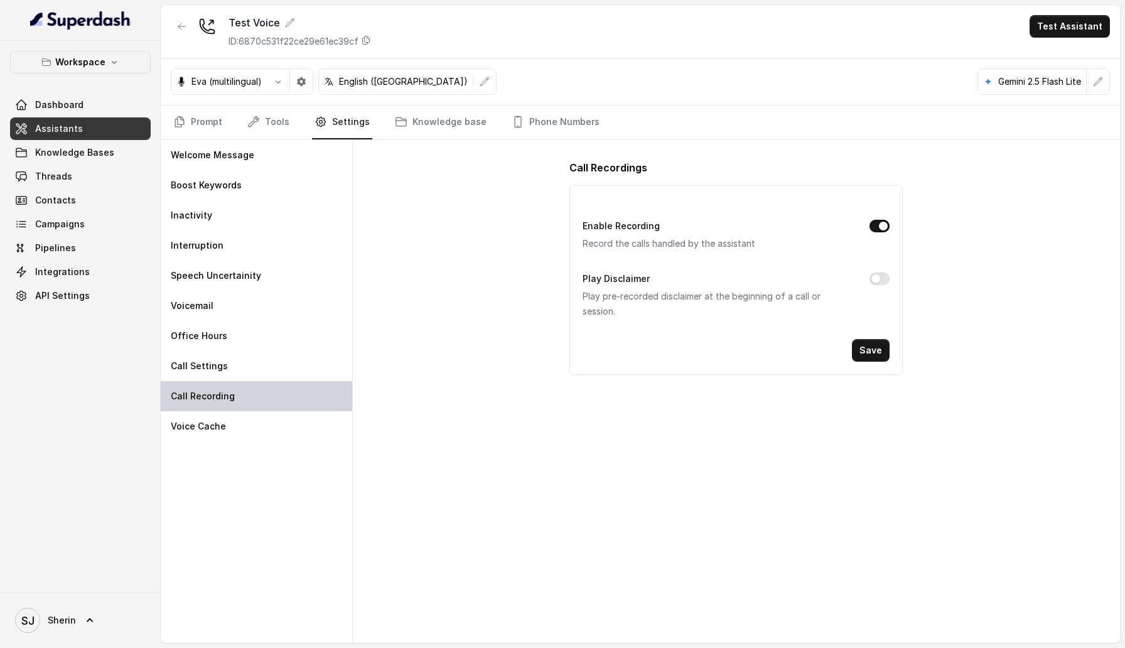
scroll to position [0, 0]
click at [179, 29] on icon "button" at bounding box center [182, 26] width 10 height 10
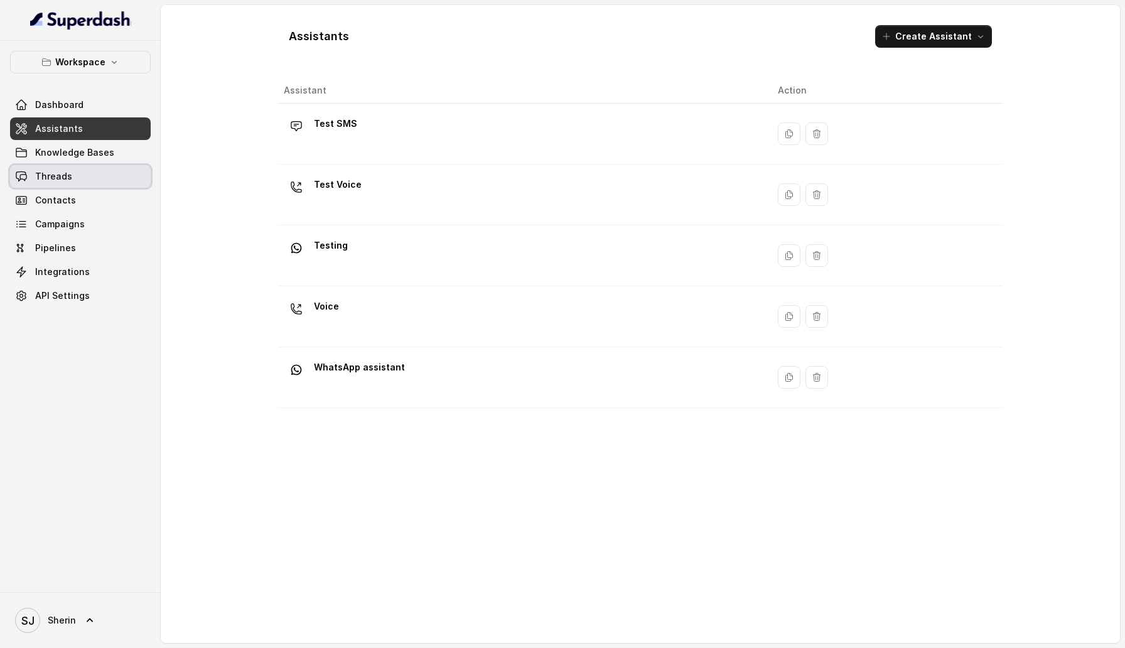
click at [73, 171] on link "Threads" at bounding box center [80, 176] width 141 height 23
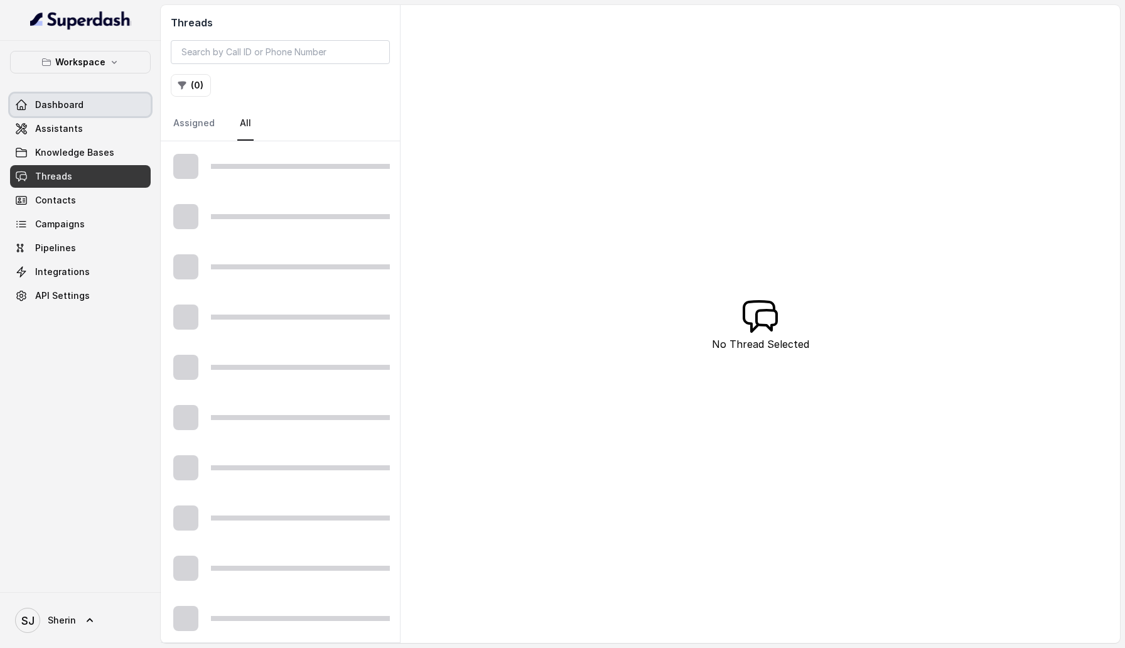
click at [80, 113] on link "Dashboard" at bounding box center [80, 105] width 141 height 23
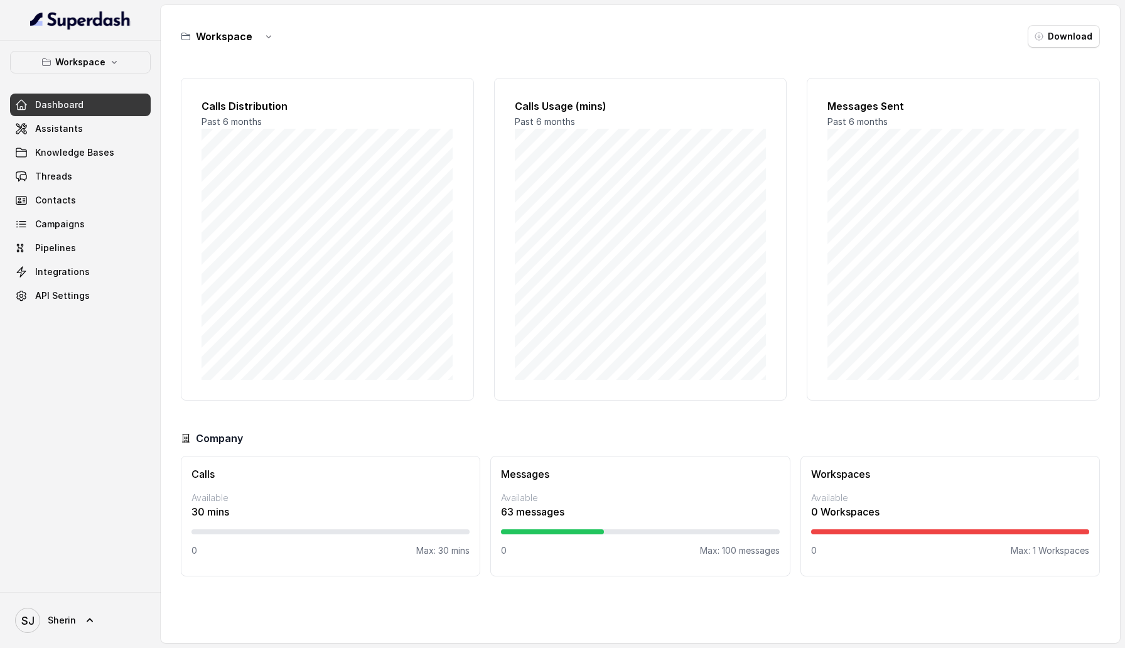
click at [80, 123] on link "Assistants" at bounding box center [80, 128] width 141 height 23
